Goal: Task Accomplishment & Management: Complete application form

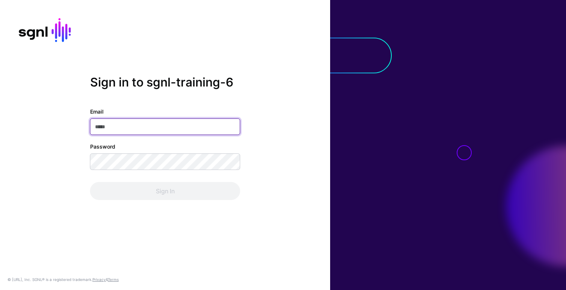
type input "**********"
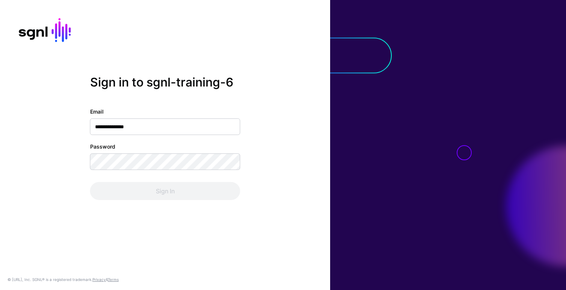
click at [127, 174] on div "**********" at bounding box center [165, 153] width 150 height 92
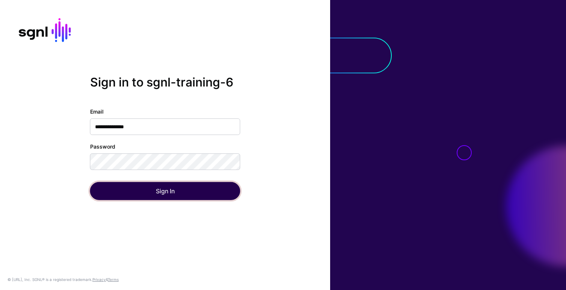
click at [133, 187] on button "Sign In" at bounding box center [165, 191] width 150 height 18
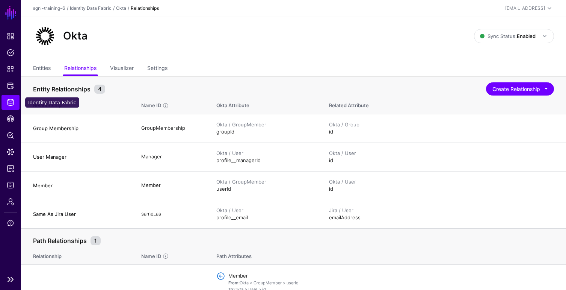
click at [9, 103] on span "Identity Data Fabric" at bounding box center [11, 102] width 8 height 8
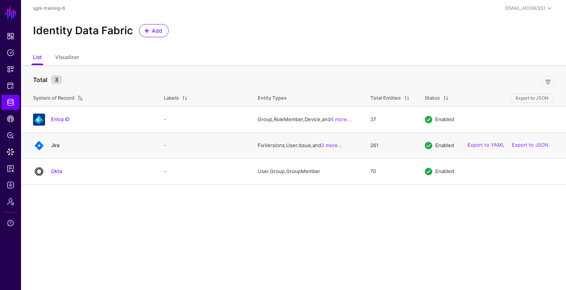
click at [56, 146] on link "Jira" at bounding box center [55, 145] width 8 height 6
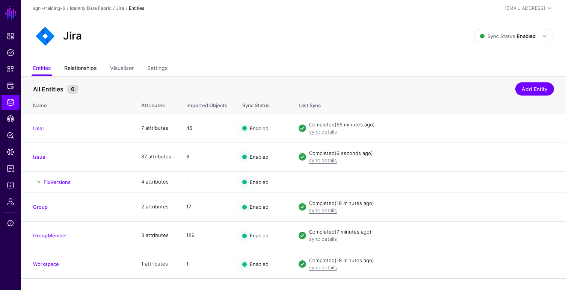
click at [85, 68] on link "Relationships" at bounding box center [80, 69] width 32 height 14
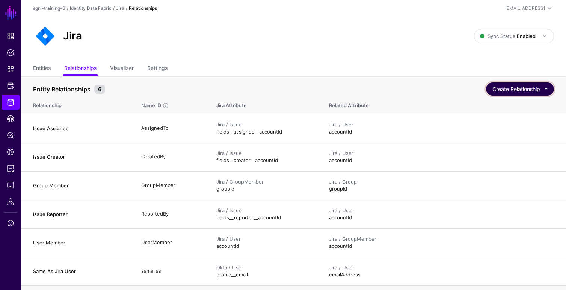
click at [506, 89] on button "Create Relationship" at bounding box center [520, 88] width 68 height 13
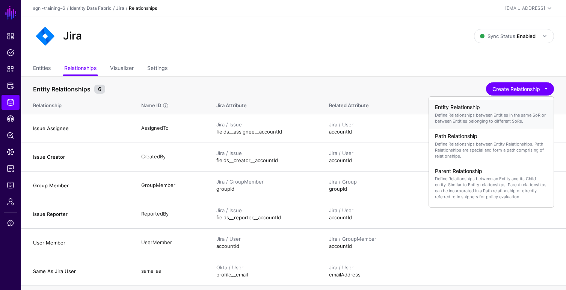
click at [457, 113] on p "Define Relationships between Entities in the same SoR or between Entities belon…" at bounding box center [491, 118] width 113 height 12
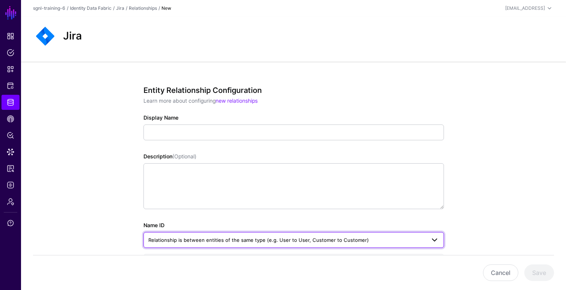
click at [289, 243] on span "Relationship is between entities of the same type (e.g. User to User, Customer …" at bounding box center [286, 239] width 277 height 8
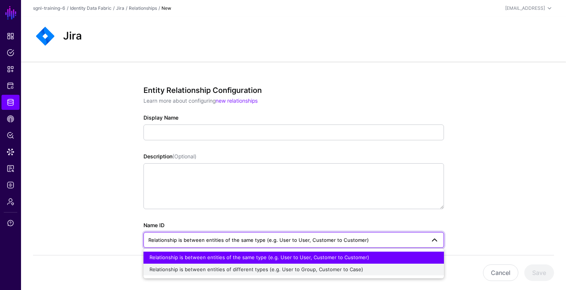
click at [277, 269] on span "Relationship is between entities of different types (e.g. User to Group, Custom…" at bounding box center [256, 269] width 214 height 6
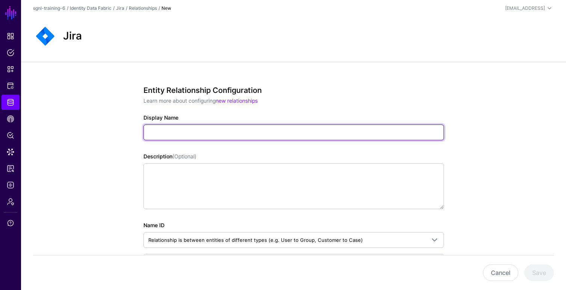
click at [206, 132] on input "Display Name" at bounding box center [293, 132] width 300 height 16
paste input "**********"
type input "**********"
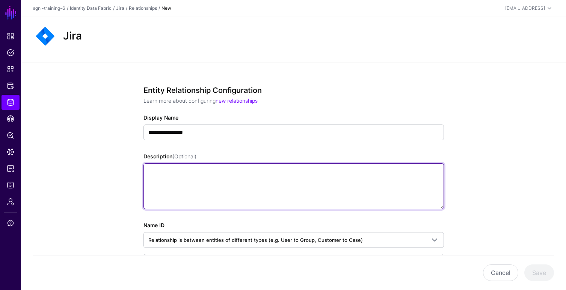
type input "**********"
click at [191, 176] on textarea "Description (Optional)" at bounding box center [293, 186] width 300 height 46
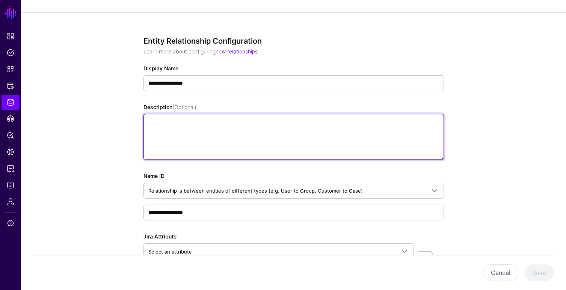
scroll to position [131, 0]
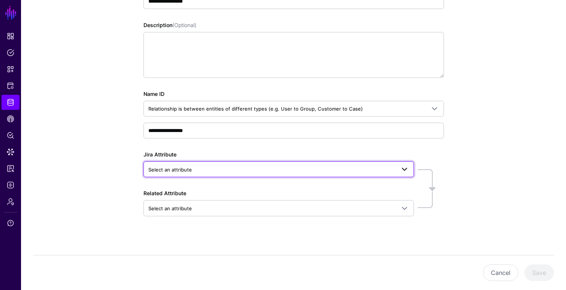
click at [181, 166] on span "Select an attribute" at bounding box center [170, 169] width 44 height 6
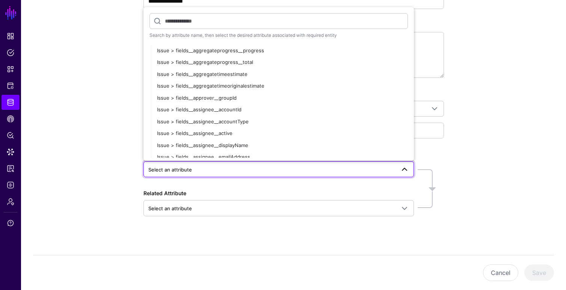
scroll to position [122, 0]
click at [219, 98] on span "Issue > fields__approver__groupId" at bounding box center [197, 97] width 80 height 6
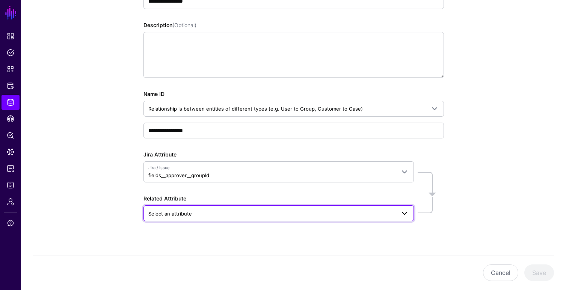
click at [194, 211] on span "Select an attribute" at bounding box center [271, 213] width 247 height 8
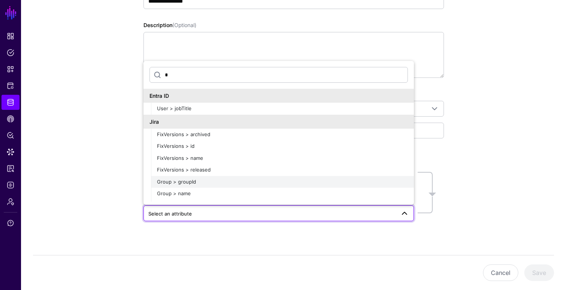
type input "*"
click at [177, 182] on span "Group > groupId" at bounding box center [176, 181] width 39 height 6
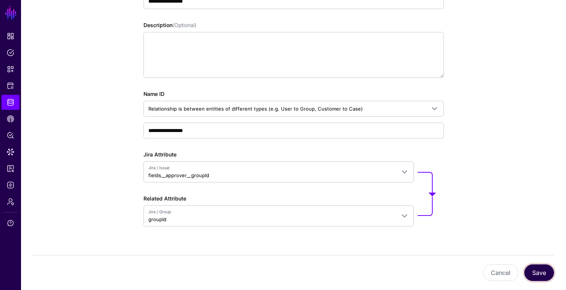
click at [538, 273] on button "Save" at bounding box center [539, 272] width 30 height 17
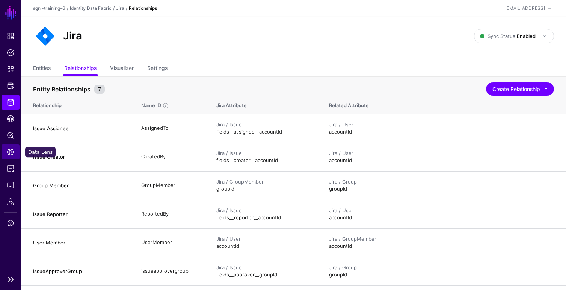
click at [14, 149] on span "Data Lens" at bounding box center [11, 152] width 8 height 8
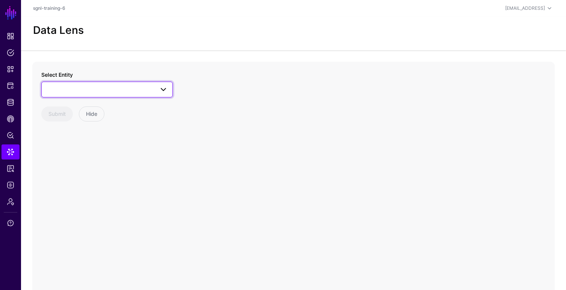
click at [102, 88] on span at bounding box center [107, 89] width 122 height 9
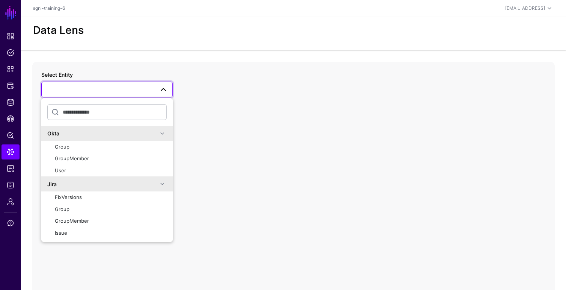
click at [94, 113] on input "text" at bounding box center [106, 112] width 119 height 16
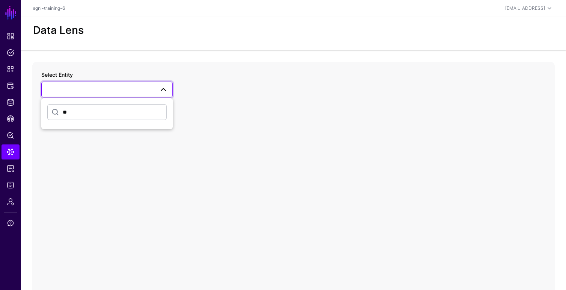
type input "*"
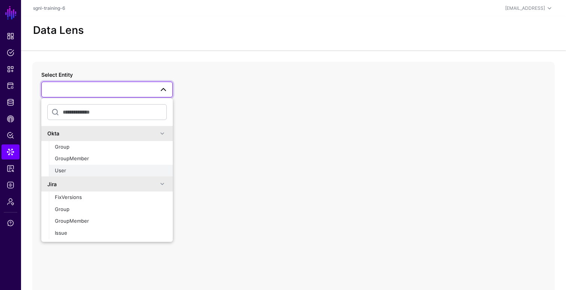
click at [65, 168] on span "User" at bounding box center [60, 170] width 11 height 6
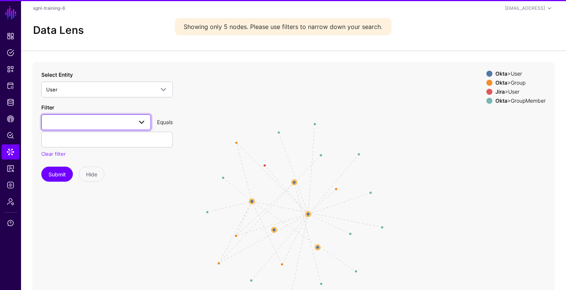
click at [84, 124] on span at bounding box center [96, 122] width 100 height 9
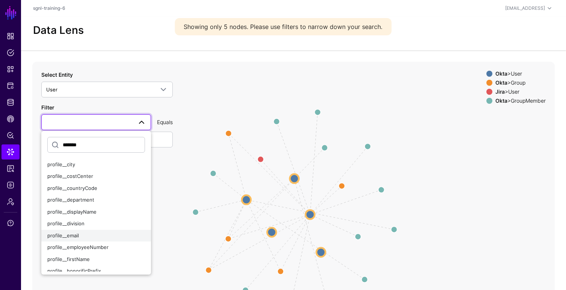
type input "*******"
click at [71, 232] on div "profile__email" at bounding box center [96, 236] width 98 height 8
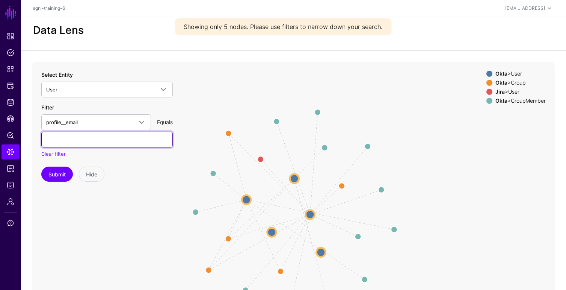
click at [57, 134] on input "text" at bounding box center [106, 139] width 131 height 16
type input "**********"
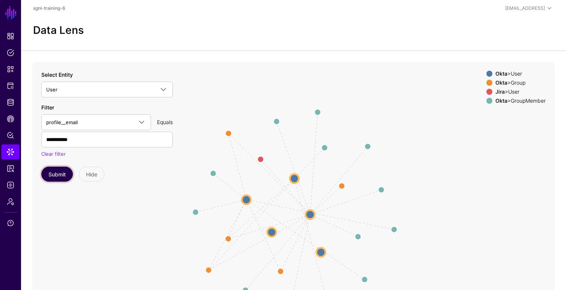
click at [59, 177] on button "Submit" at bounding box center [57, 173] width 32 height 15
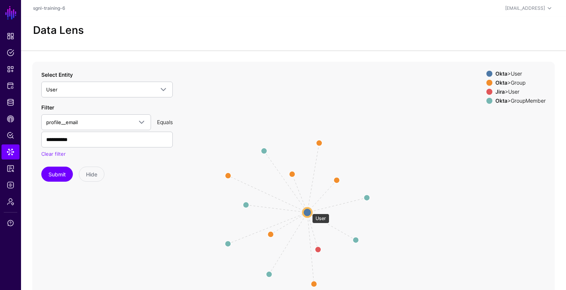
click at [308, 210] on circle at bounding box center [307, 211] width 9 height 9
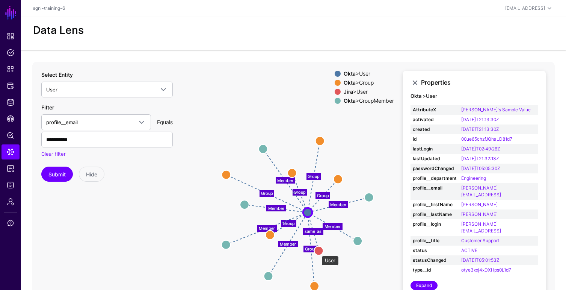
click at [318, 252] on circle at bounding box center [318, 250] width 9 height 9
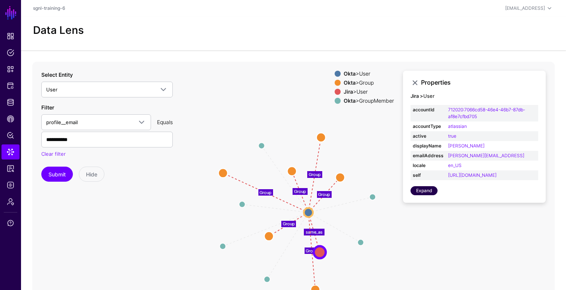
click at [426, 195] on link "Expand" at bounding box center [423, 190] width 27 height 9
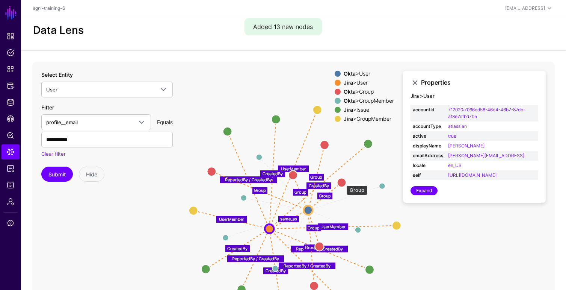
click at [342, 181] on circle at bounding box center [341, 182] width 9 height 9
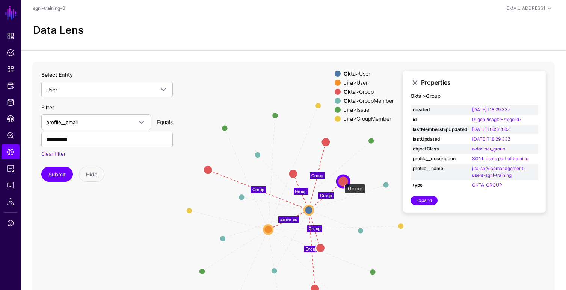
click at [341, 180] on circle at bounding box center [343, 181] width 12 height 12
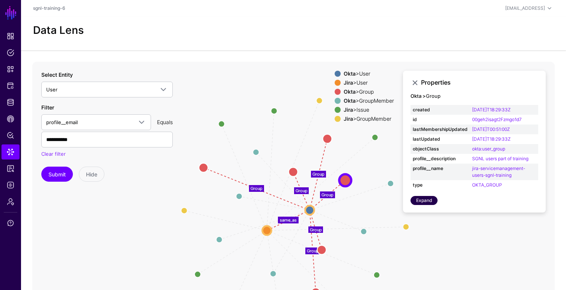
click at [433, 201] on link "Expand" at bounding box center [423, 200] width 27 height 9
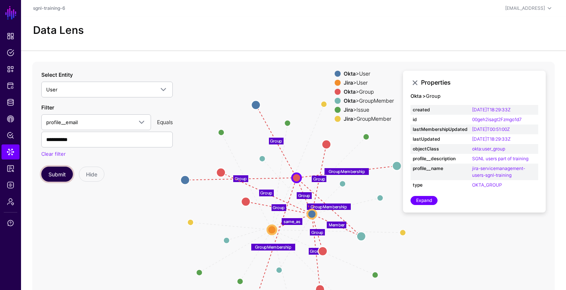
click at [58, 175] on button "Submit" at bounding box center [57, 173] width 32 height 15
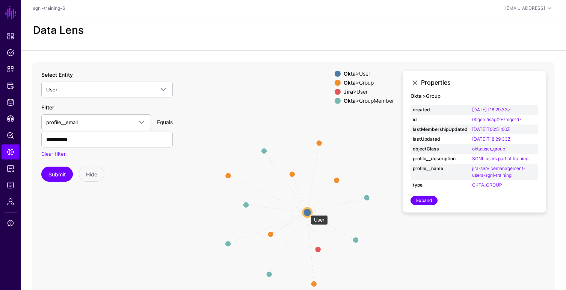
click at [307, 211] on circle at bounding box center [307, 211] width 9 height 9
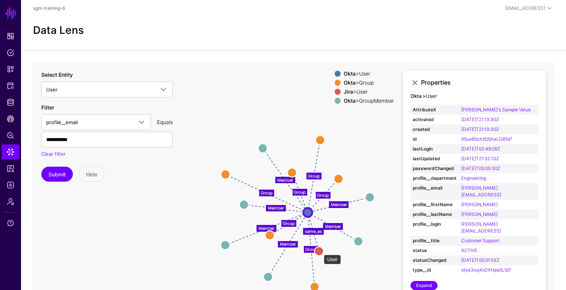
click at [320, 250] on circle at bounding box center [318, 250] width 9 height 9
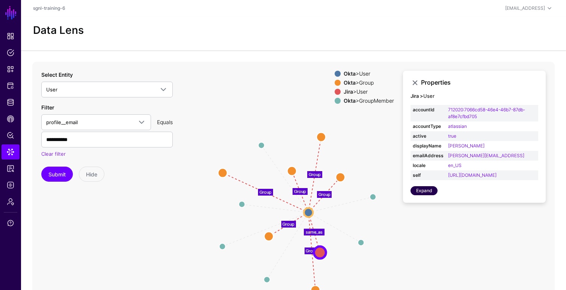
click at [423, 195] on link "Expand" at bounding box center [423, 190] width 27 height 9
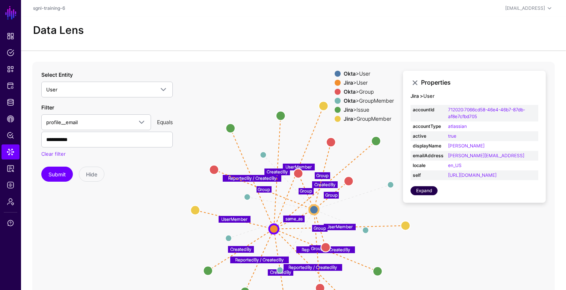
click at [426, 195] on link "Expand" at bounding box center [423, 190] width 27 height 9
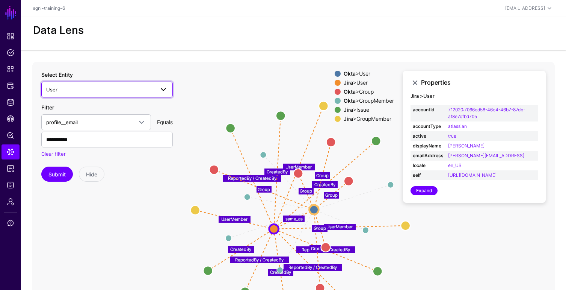
click at [94, 91] on span "User" at bounding box center [100, 89] width 108 height 8
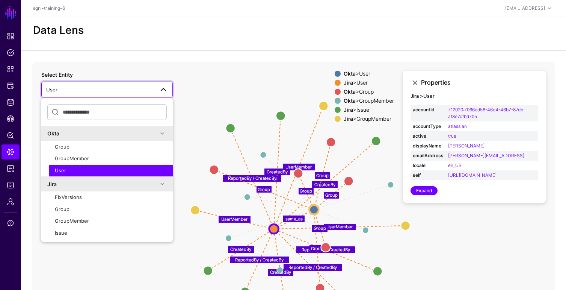
click at [74, 186] on div "Jira" at bounding box center [102, 184] width 110 height 8
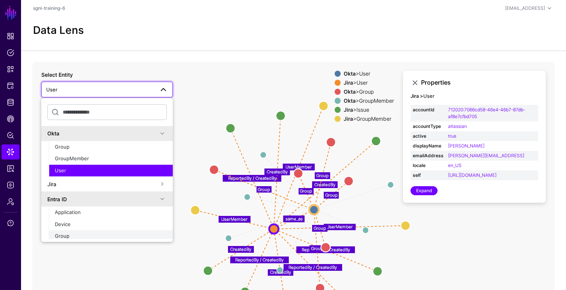
click at [69, 236] on div "Group" at bounding box center [111, 236] width 112 height 8
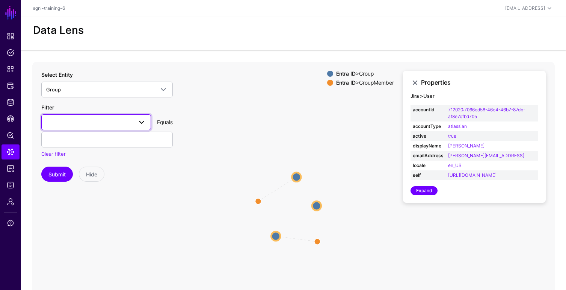
click at [88, 126] on span at bounding box center [96, 122] width 100 height 9
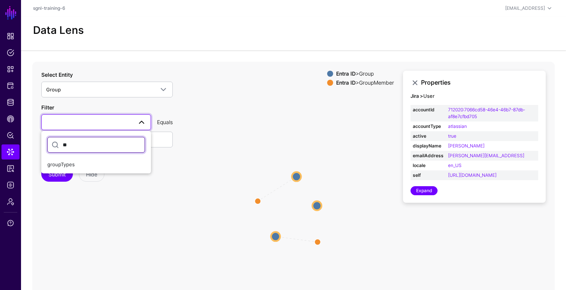
type input "*"
type input "*******"
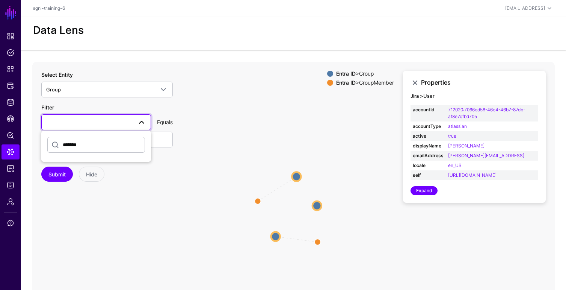
click at [144, 181] on div "Submit Hide" at bounding box center [106, 173] width 131 height 15
click at [141, 122] on span at bounding box center [141, 122] width 9 height 9
drag, startPoint x: 141, startPoint y: 122, endPoint x: 137, endPoint y: 123, distance: 3.9
click at [140, 122] on span at bounding box center [141, 122] width 9 height 9
click at [145, 119] on span at bounding box center [141, 122] width 9 height 9
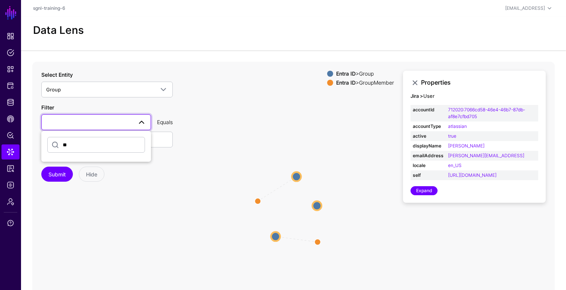
type input "*"
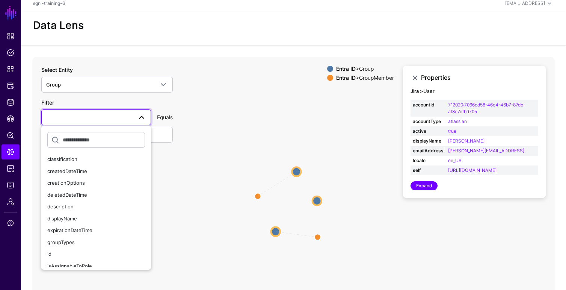
scroll to position [107, 0]
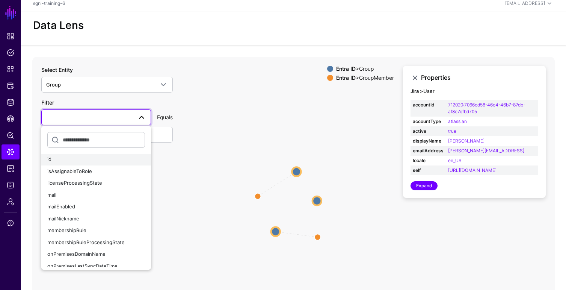
click at [67, 163] on div "id" at bounding box center [96, 159] width 98 height 8
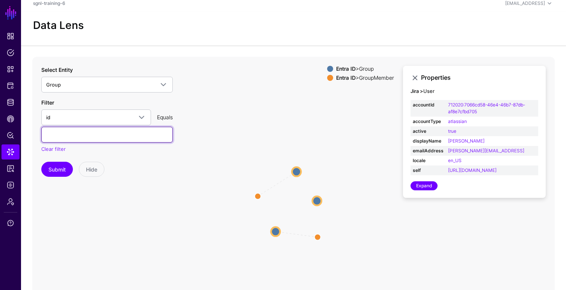
click at [123, 134] on input "text" at bounding box center [106, 135] width 131 height 16
paste input "**********"
type input "**********"
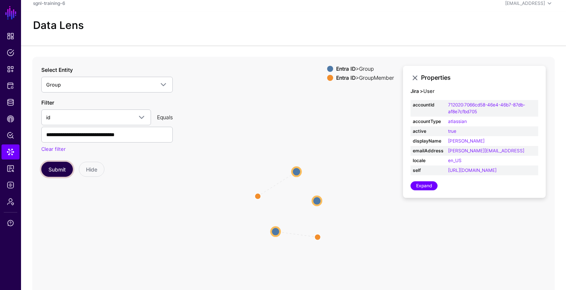
click at [60, 168] on button "Submit" at bounding box center [57, 168] width 32 height 15
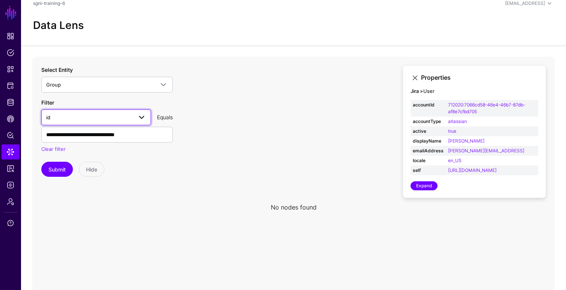
click at [115, 113] on span "id" at bounding box center [89, 117] width 86 height 8
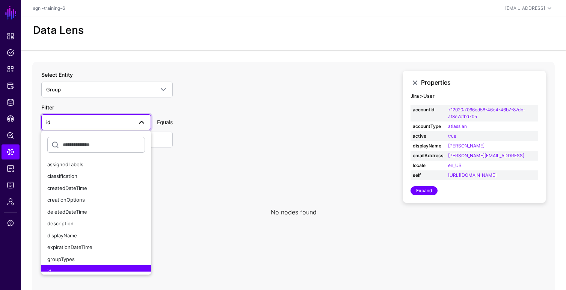
click at [81, 119] on span "id" at bounding box center [89, 122] width 86 height 8
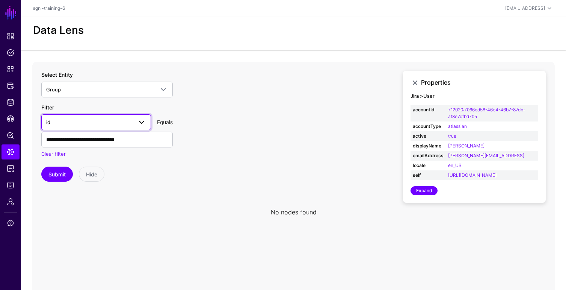
click at [73, 122] on span "id" at bounding box center [89, 122] width 86 height 8
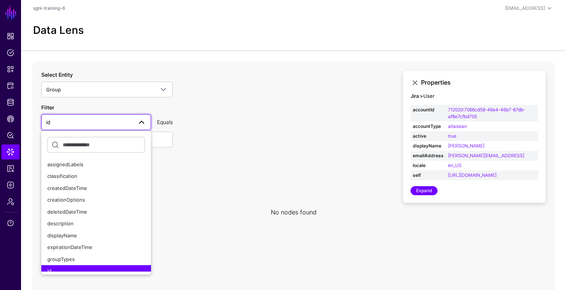
click at [68, 123] on span "id" at bounding box center [89, 122] width 86 height 8
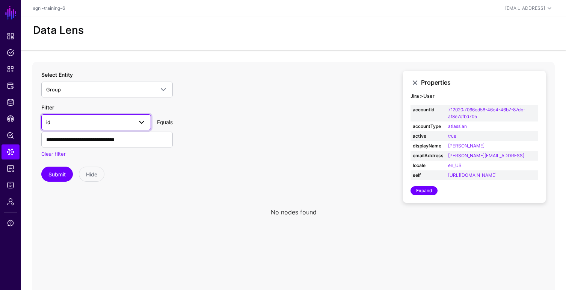
click at [54, 124] on span "id" at bounding box center [89, 122] width 86 height 8
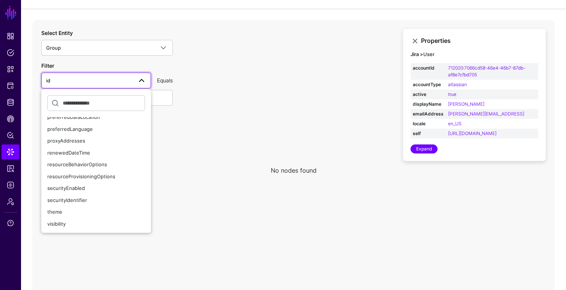
scroll to position [83, 0]
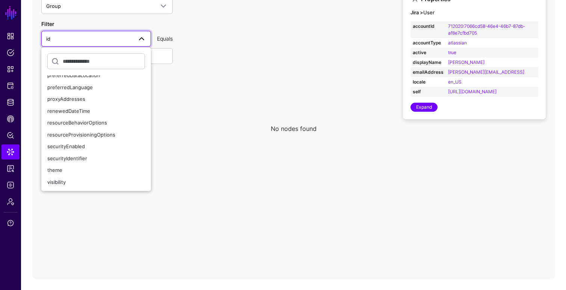
click at [222, 183] on icon at bounding box center [293, 128] width 522 height 300
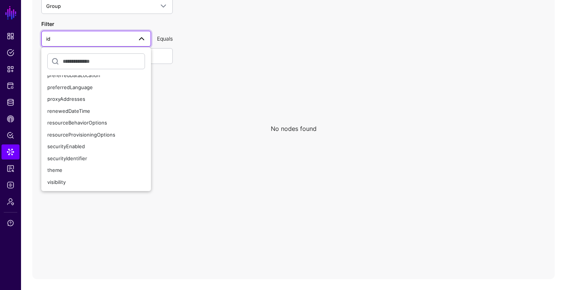
click at [198, 187] on icon at bounding box center [293, 128] width 522 height 300
click at [207, 152] on icon at bounding box center [293, 128] width 522 height 300
click at [11, 104] on span "Identity Data Fabric" at bounding box center [11, 102] width 8 height 8
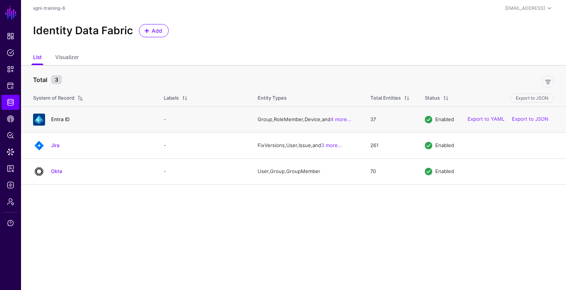
click at [63, 120] on link "Entra ID" at bounding box center [60, 119] width 18 height 6
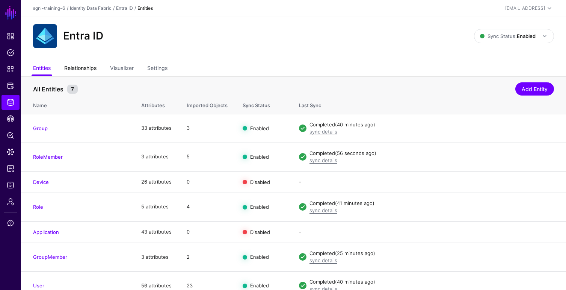
click at [83, 68] on link "Relationships" at bounding box center [80, 69] width 32 height 14
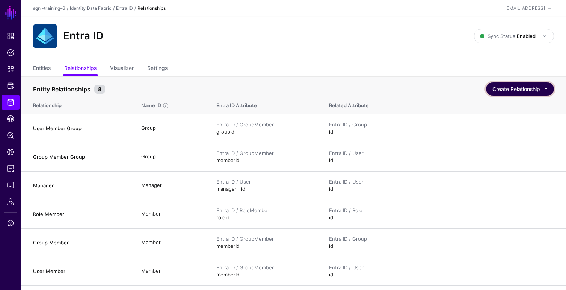
click at [513, 90] on button "Create Relationship" at bounding box center [520, 88] width 68 height 13
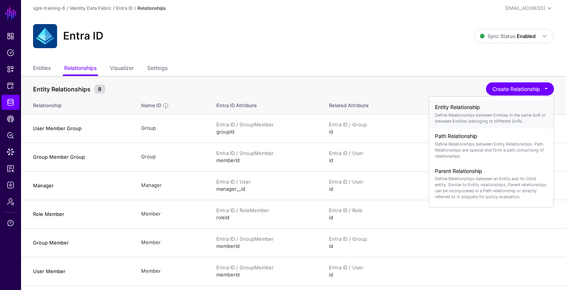
click at [453, 117] on p "Define Relationships between Entities in the same SoR or between Entities belon…" at bounding box center [491, 118] width 113 height 12
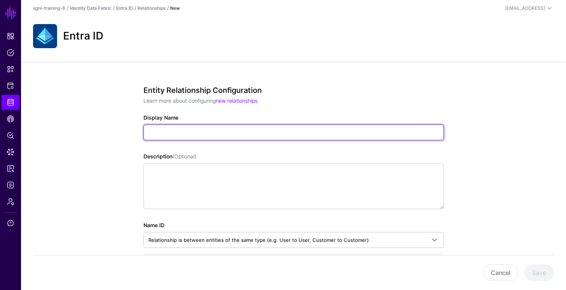
click at [180, 132] on input "Display Name" at bounding box center [293, 132] width 300 height 16
paste input "**********"
click at [150, 134] on input "**********" at bounding box center [293, 132] width 300 height 16
click at [149, 134] on input "**********" at bounding box center [293, 132] width 300 height 16
type input "**********"
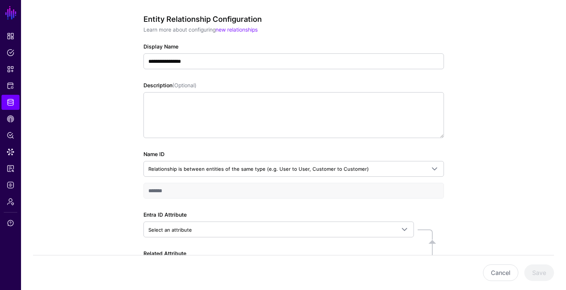
scroll to position [98, 0]
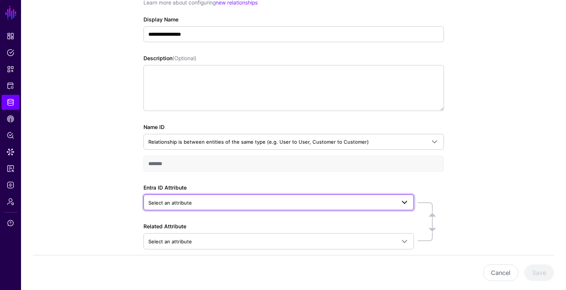
click at [178, 201] on span "Select an attribute" at bounding box center [170, 202] width 44 height 6
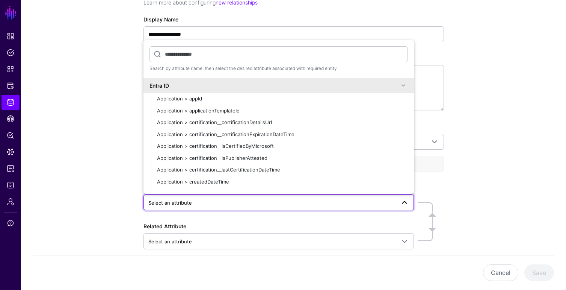
click at [179, 201] on span "Select an attribute" at bounding box center [170, 202] width 44 height 6
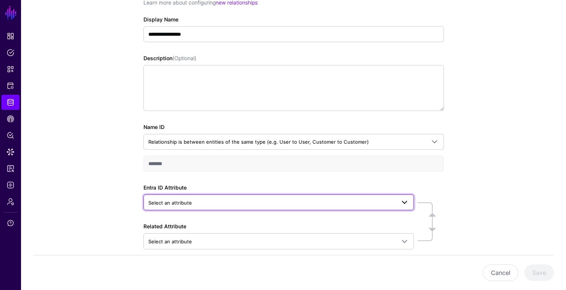
click at [179, 201] on span "Select an attribute" at bounding box center [170, 202] width 44 height 6
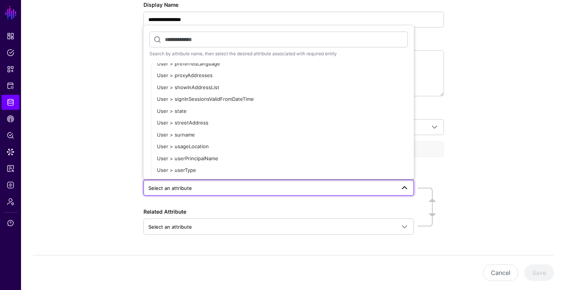
scroll to position [135, 0]
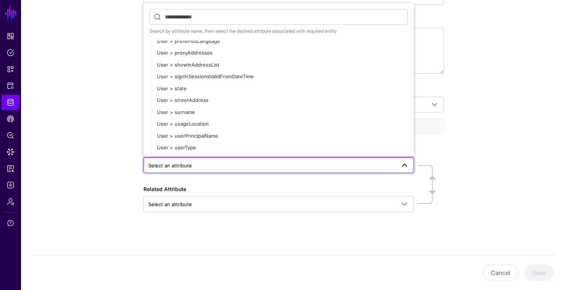
click at [174, 18] on input "text" at bounding box center [278, 17] width 258 height 16
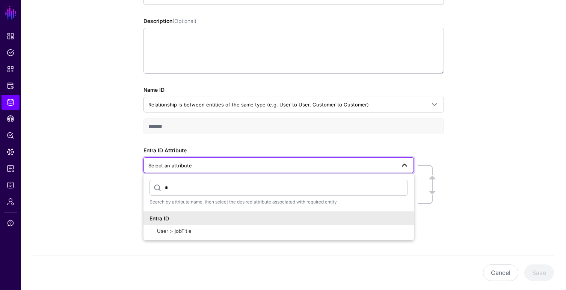
scroll to position [0, 0]
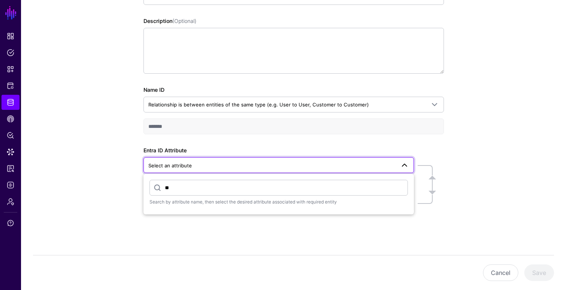
type input "*"
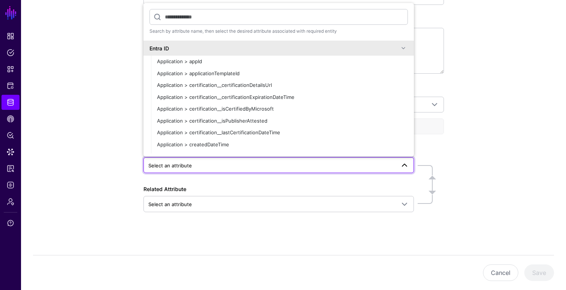
click at [478, 98] on div "**********" at bounding box center [293, 108] width 545 height 364
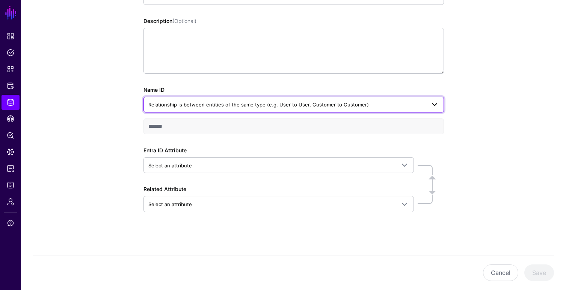
click at [442, 102] on link "Relationship is between entities of the same type (e.g. User to User, Customer …" at bounding box center [293, 105] width 300 height 16
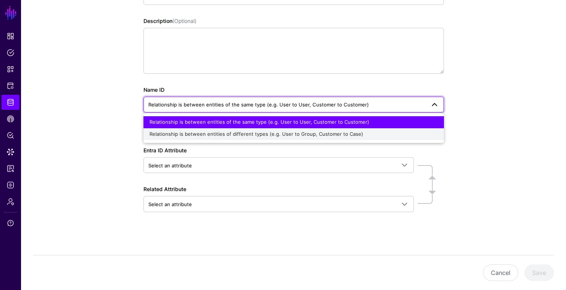
click at [344, 131] on span "Relationship is between entities of different types (e.g. User to Group, Custom…" at bounding box center [256, 134] width 214 height 6
type input "**********"
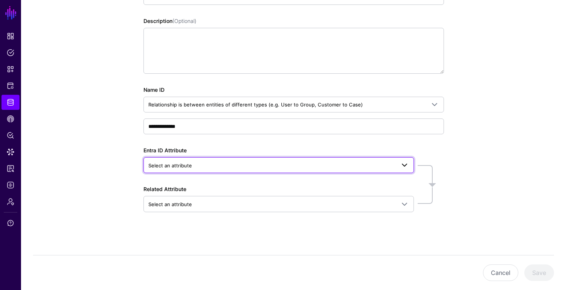
click at [256, 165] on span "Select an attribute" at bounding box center [271, 165] width 247 height 8
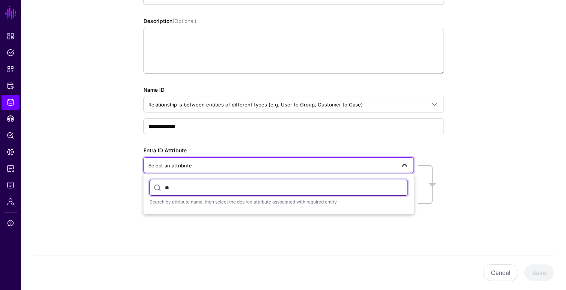
type input "*"
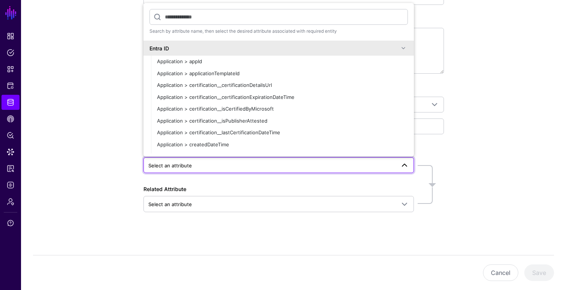
click at [403, 46] on span at bounding box center [403, 48] width 9 height 9
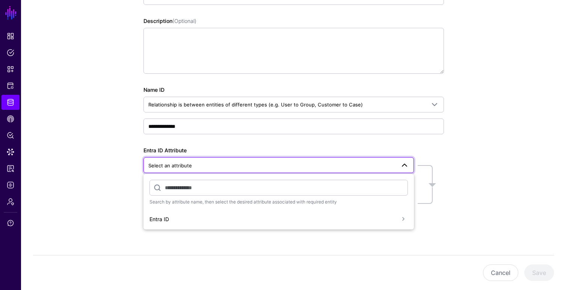
click at [403, 220] on span at bounding box center [403, 218] width 9 height 9
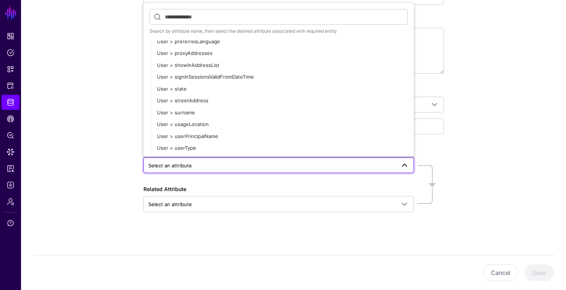
scroll to position [1901, 0]
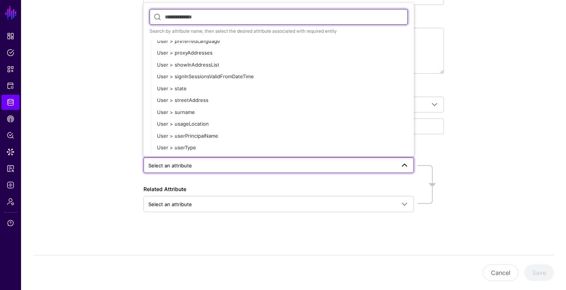
click at [214, 17] on input "text" at bounding box center [278, 17] width 258 height 16
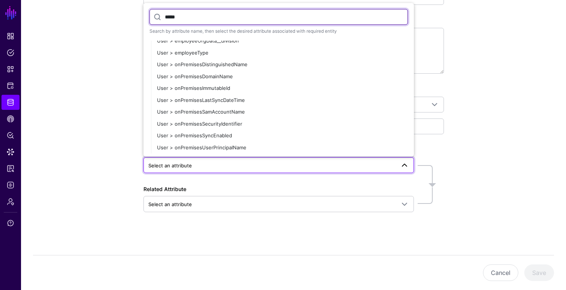
scroll to position [0, 0]
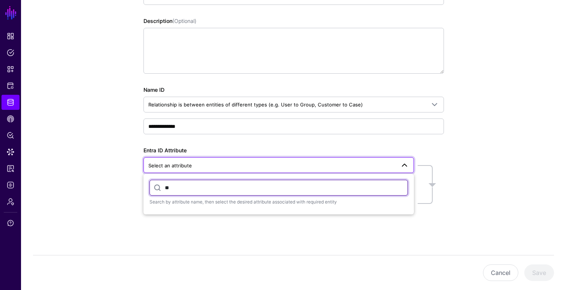
type input "*"
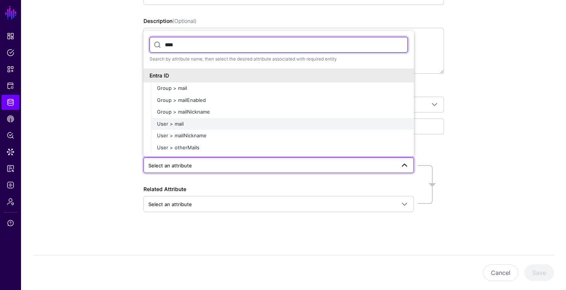
type input "****"
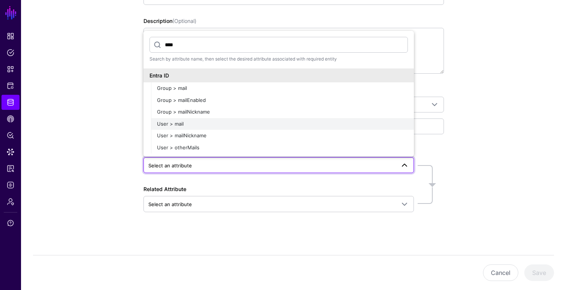
click at [175, 127] on button "User > mail" at bounding box center [282, 124] width 263 height 12
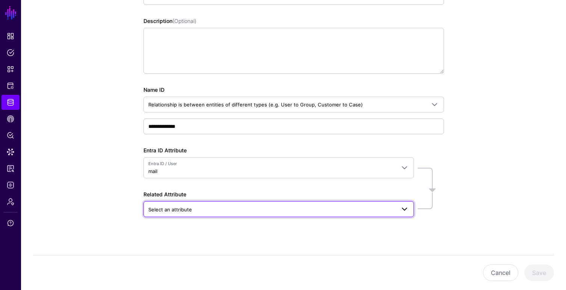
click at [217, 208] on span "Select an attribute" at bounding box center [271, 209] width 247 height 8
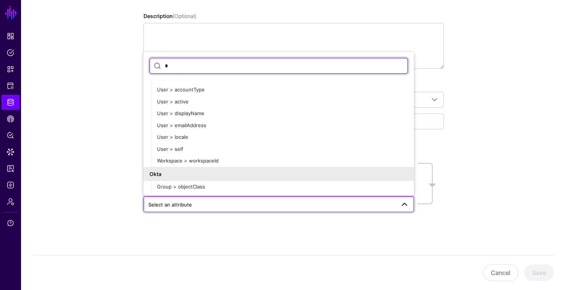
scroll to position [112, 0]
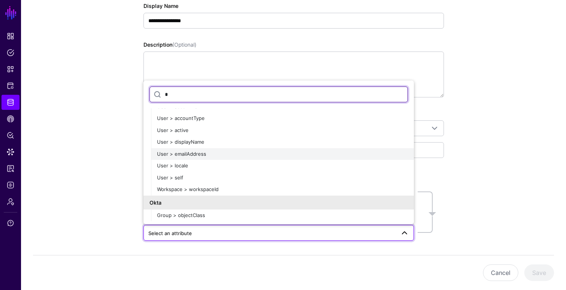
type input "*"
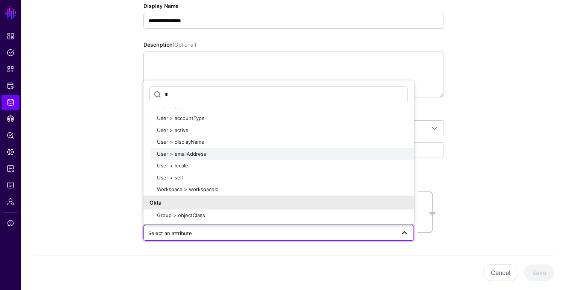
click at [188, 154] on span "User > emailAddress" at bounding box center [181, 154] width 49 height 6
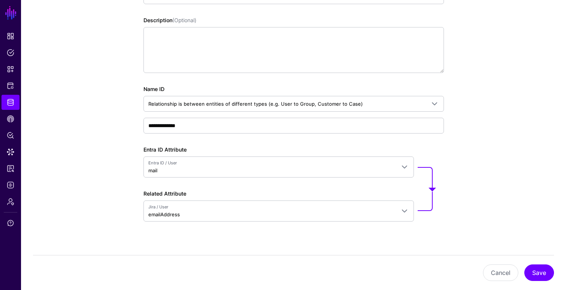
scroll to position [145, 0]
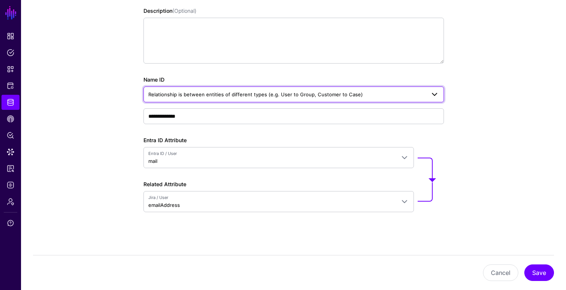
click at [425, 93] on span "Relationship is between entities of different types (e.g. User to Group, Custom…" at bounding box center [286, 94] width 277 height 8
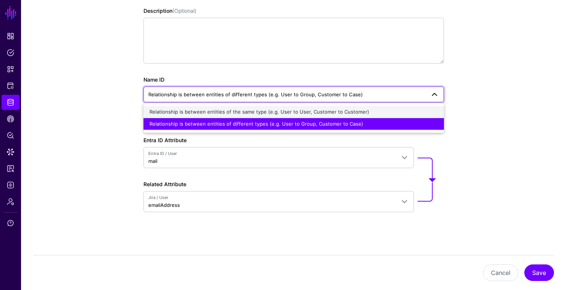
click at [340, 111] on span "Relationship is between entities of the same type (e.g. User to User, Customer …" at bounding box center [259, 112] width 220 height 6
type input "*******"
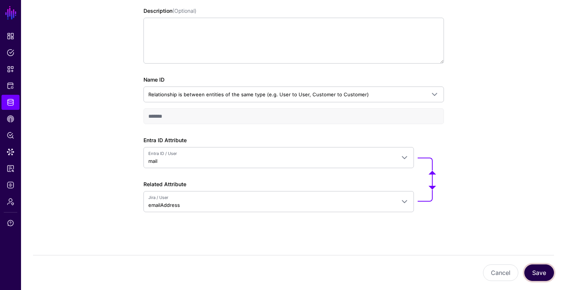
click at [537, 272] on button "Save" at bounding box center [539, 272] width 30 height 17
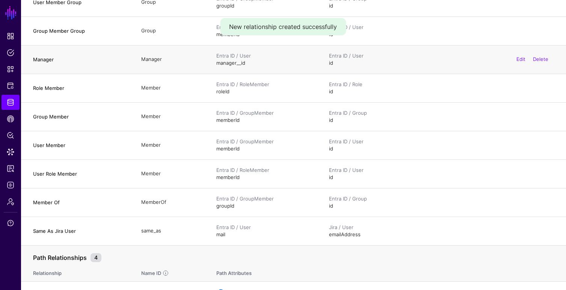
scroll to position [131, 0]
